Goal: Navigation & Orientation: Find specific page/section

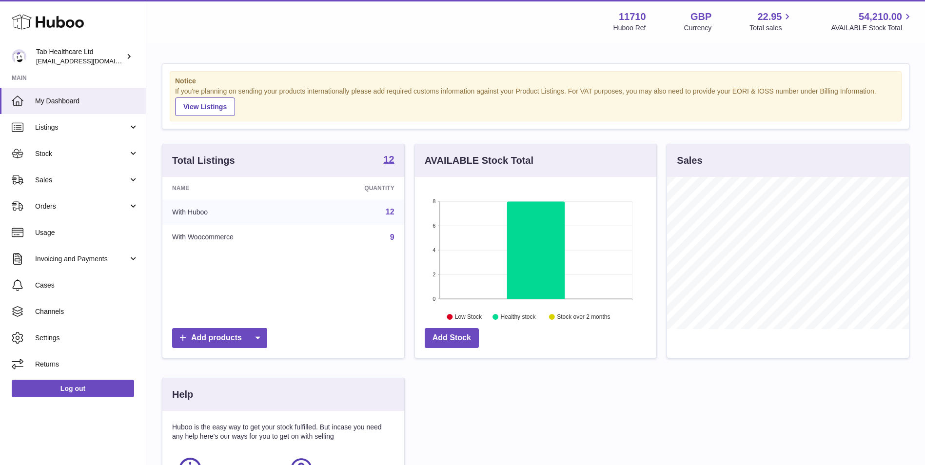
scroll to position [152, 241]
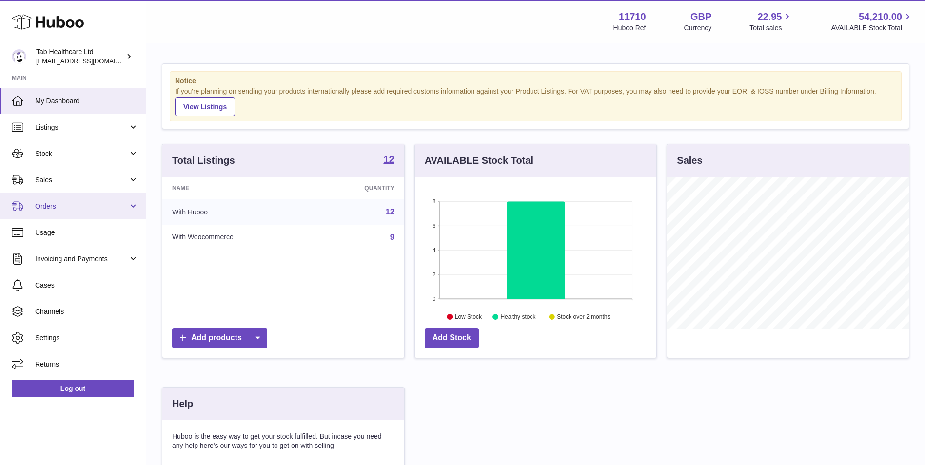
click at [92, 209] on span "Orders" at bounding box center [81, 206] width 93 height 9
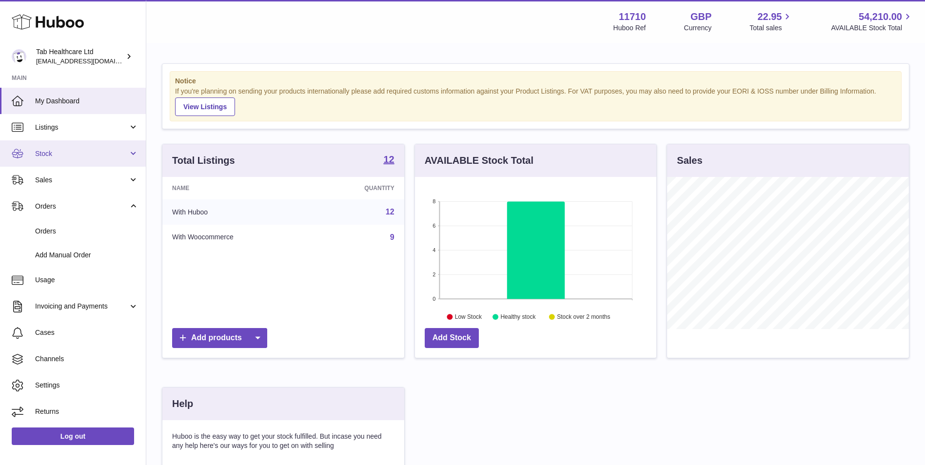
click at [80, 156] on span "Stock" at bounding box center [81, 153] width 93 height 9
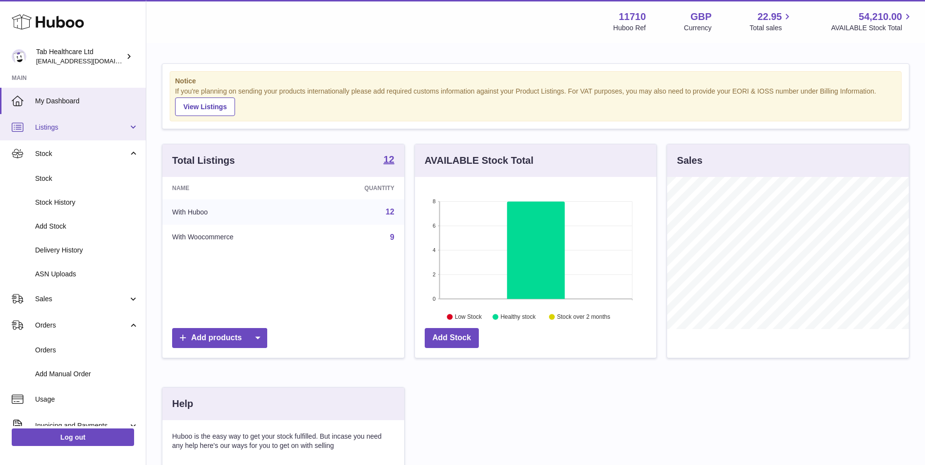
click at [65, 125] on span "Listings" at bounding box center [81, 127] width 93 height 9
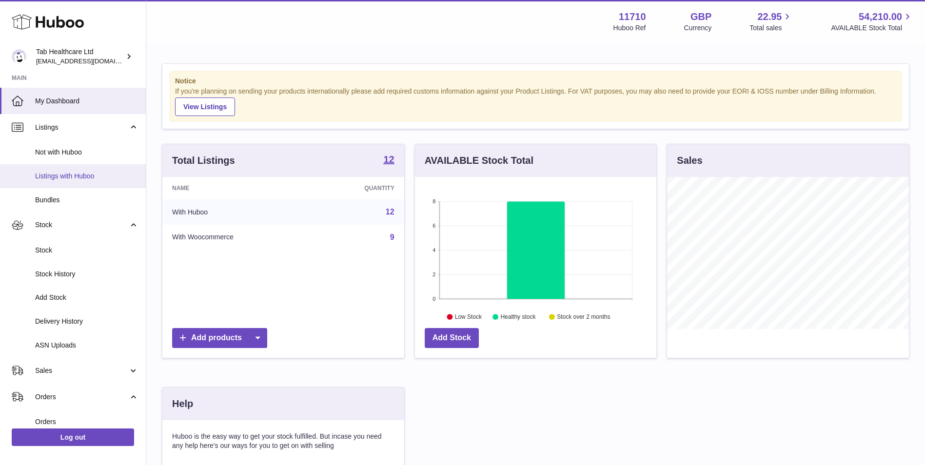
drag, startPoint x: 68, startPoint y: 176, endPoint x: 67, endPoint y: 181, distance: 5.0
click at [68, 177] on span "Listings with Huboo" at bounding box center [86, 176] width 103 height 9
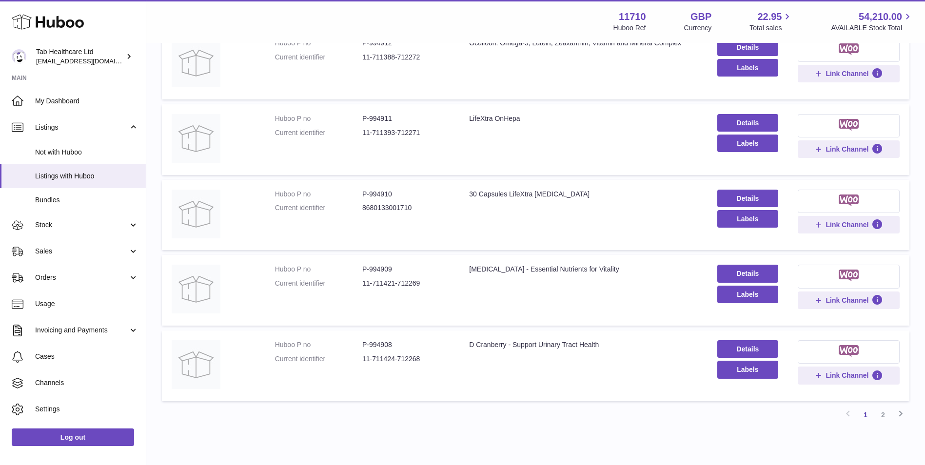
scroll to position [565, 0]
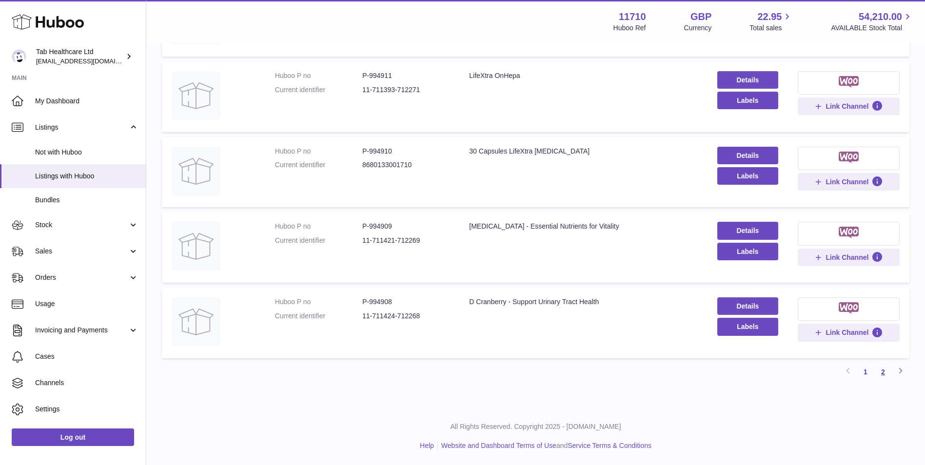
click at [880, 375] on link "2" at bounding box center [883, 372] width 18 height 18
